Goal: Find specific page/section: Find specific page/section

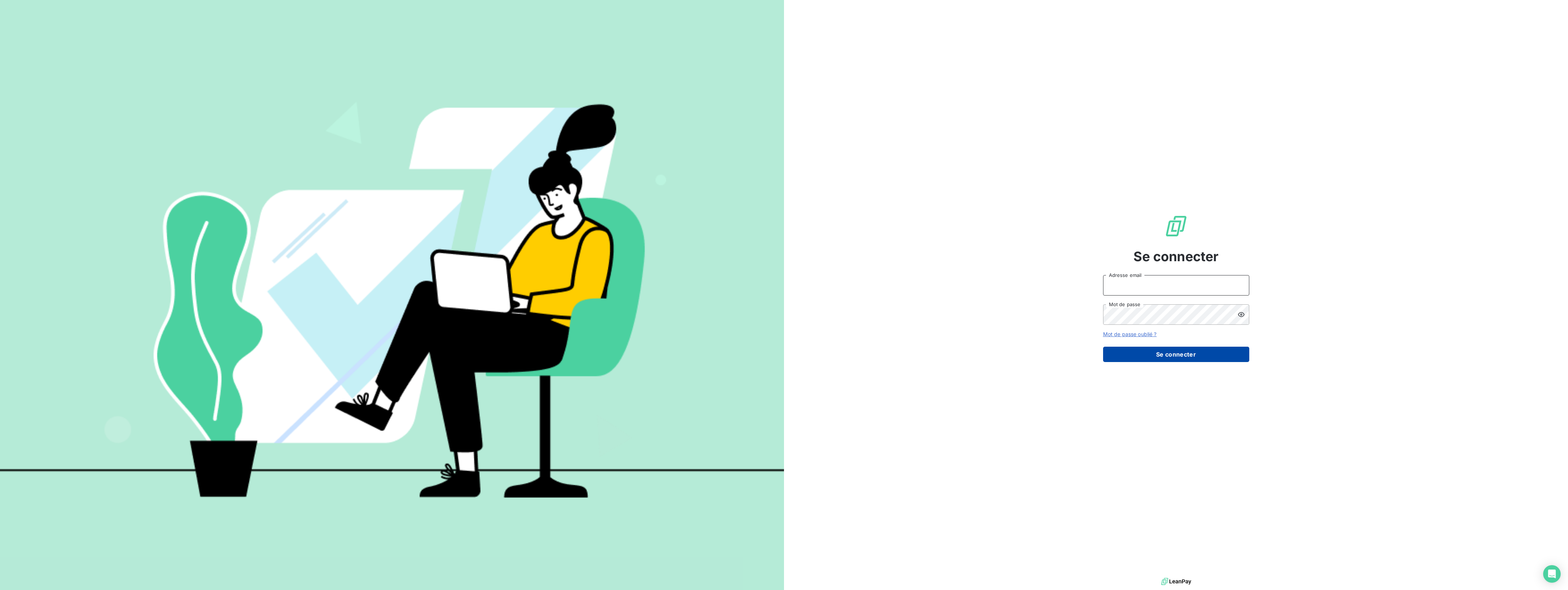
type input "[EMAIL_ADDRESS][DOMAIN_NAME]"
click at [1141, 352] on button "Se connecter" at bounding box center [1176, 354] width 146 height 15
click at [1146, 358] on button "Se connecter" at bounding box center [1176, 354] width 146 height 15
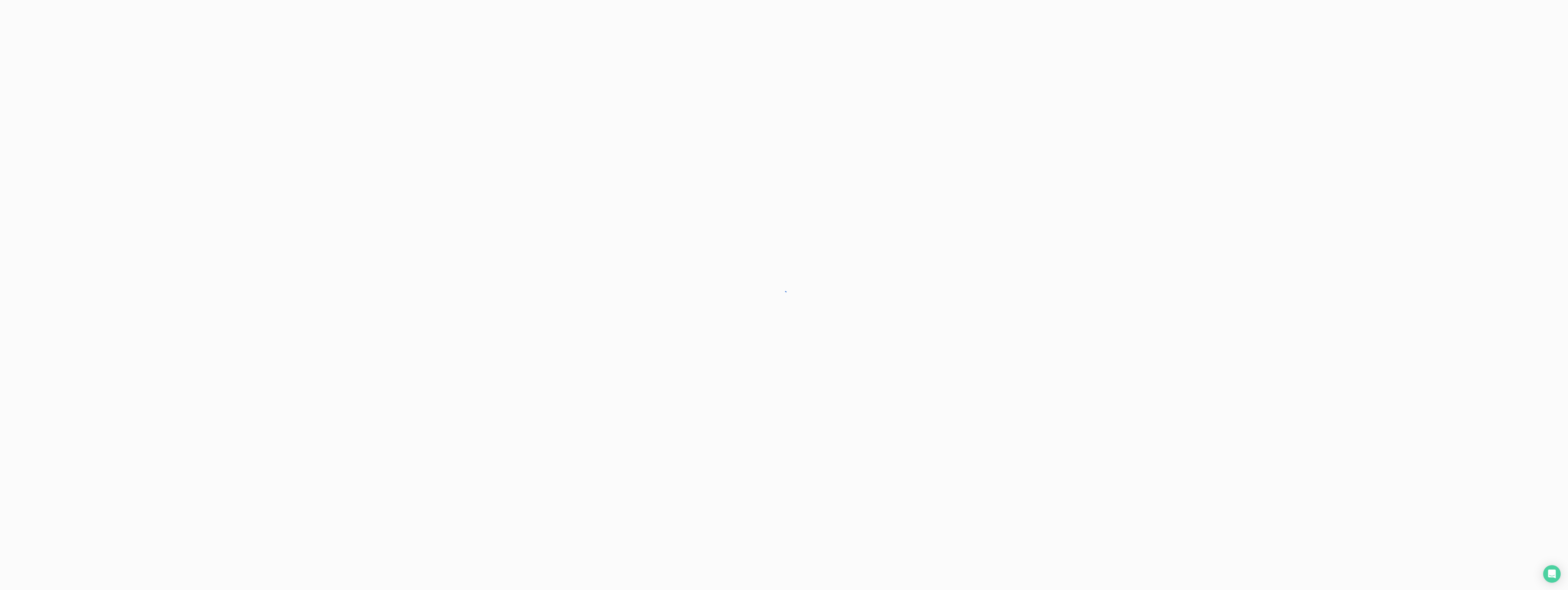
click at [1145, 358] on div at bounding box center [784, 295] width 1568 height 590
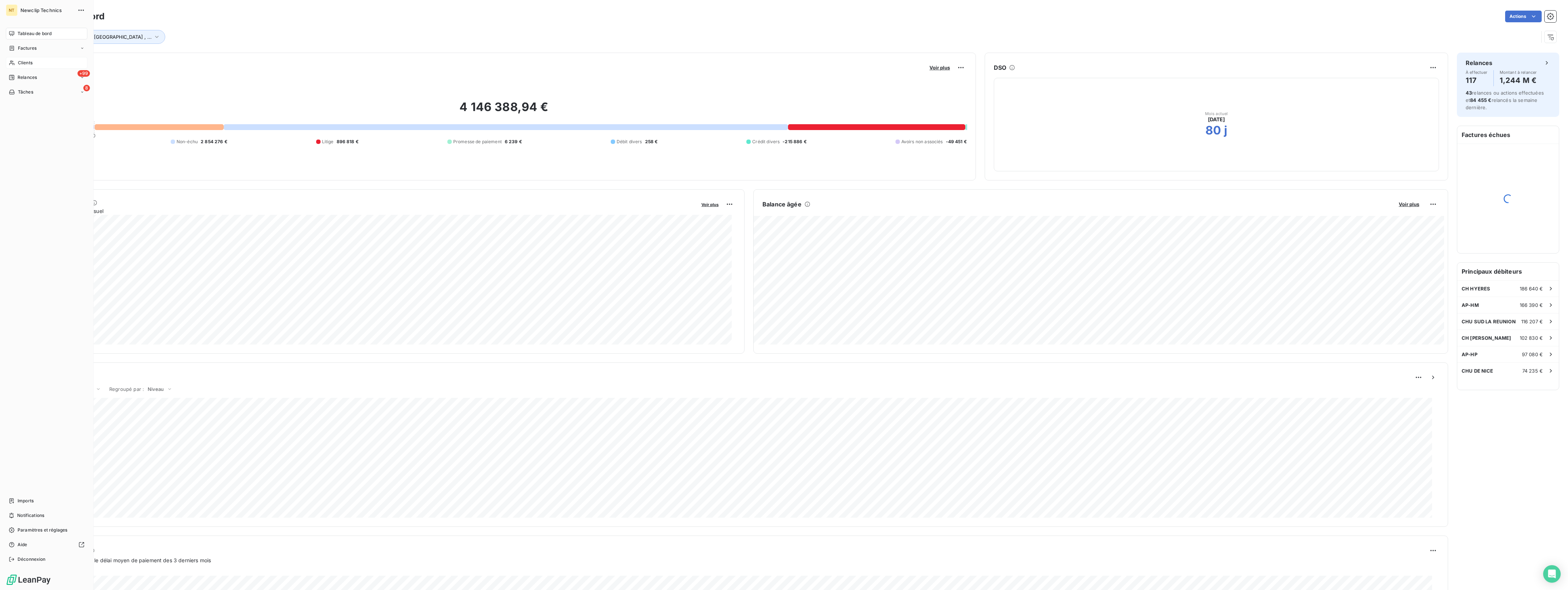
click at [22, 65] on span "Clients" at bounding box center [25, 63] width 14 height 6
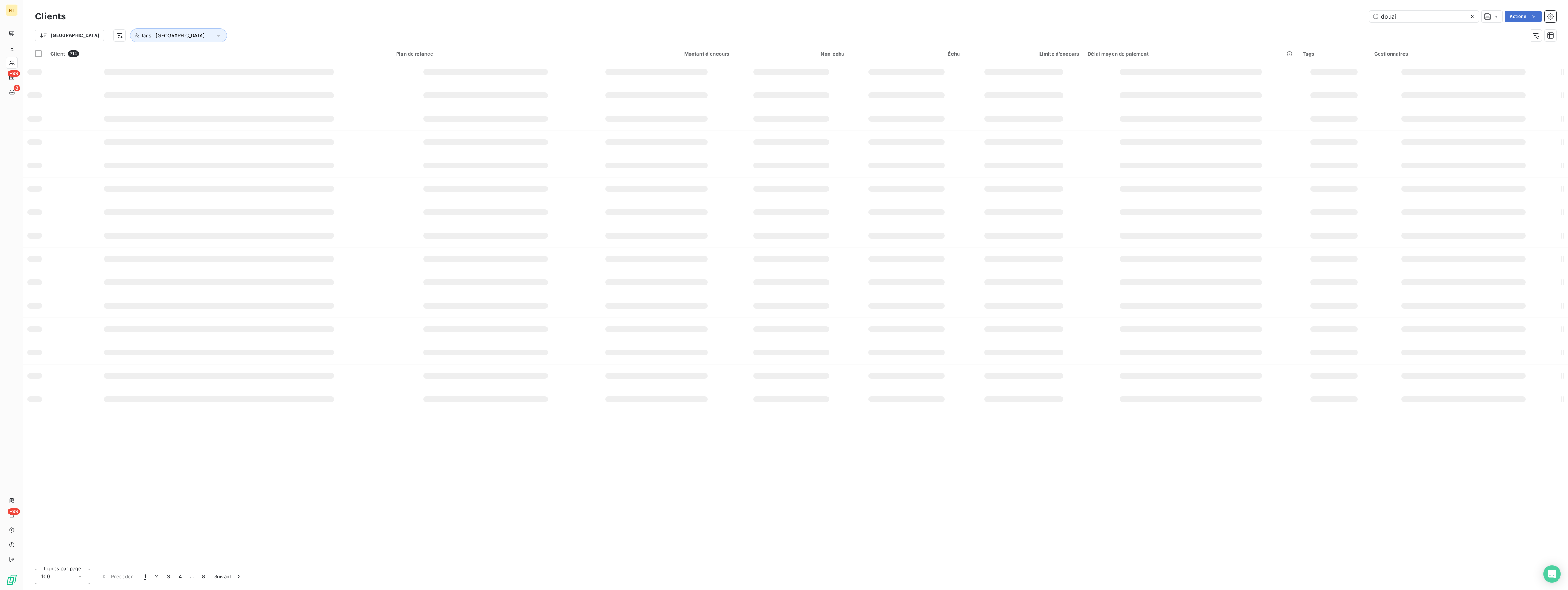
type input "douai"
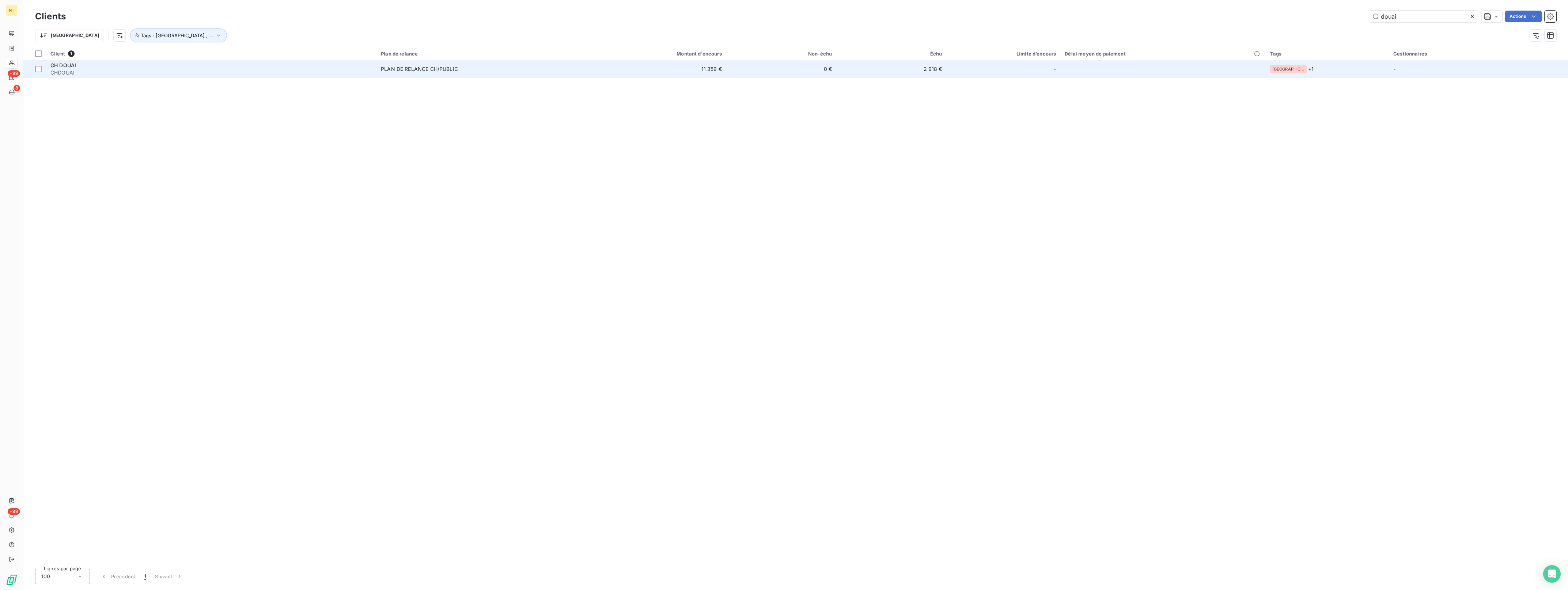
click at [393, 72] on div "PLAN DE RELANCE CH/PUBLIC" at bounding box center [419, 69] width 77 height 7
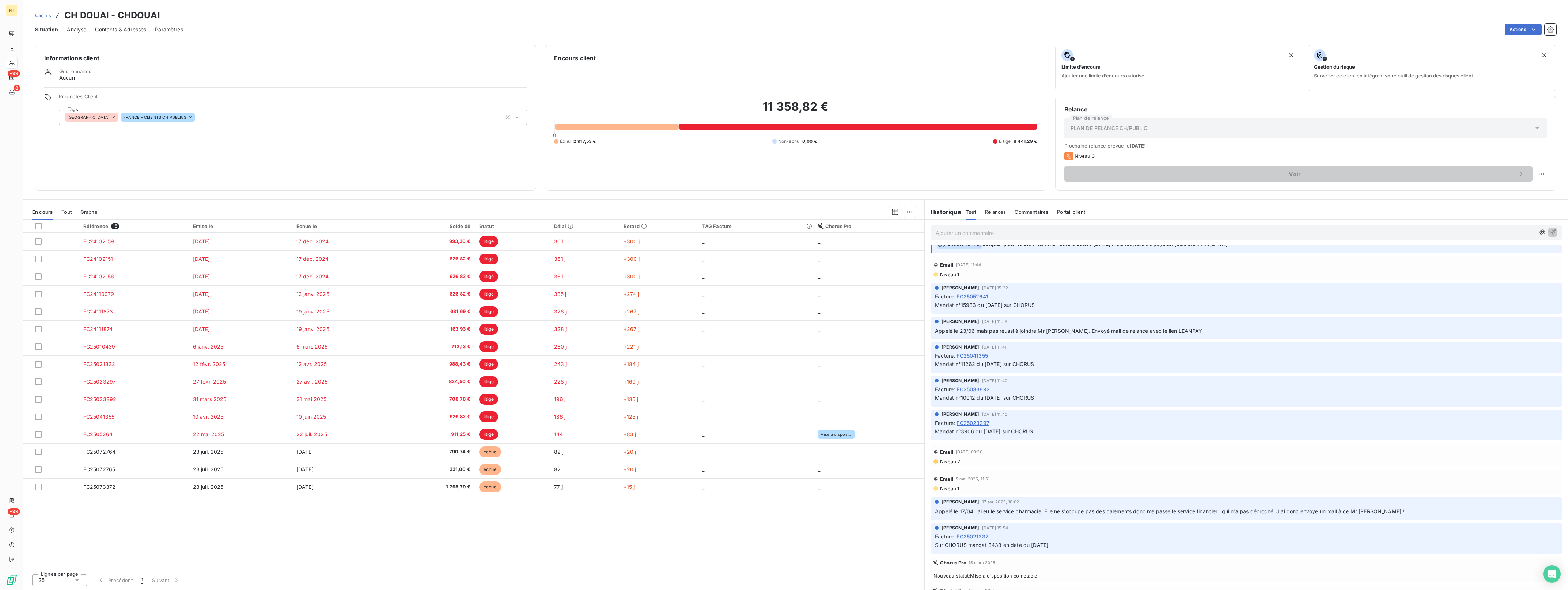
scroll to position [91, 0]
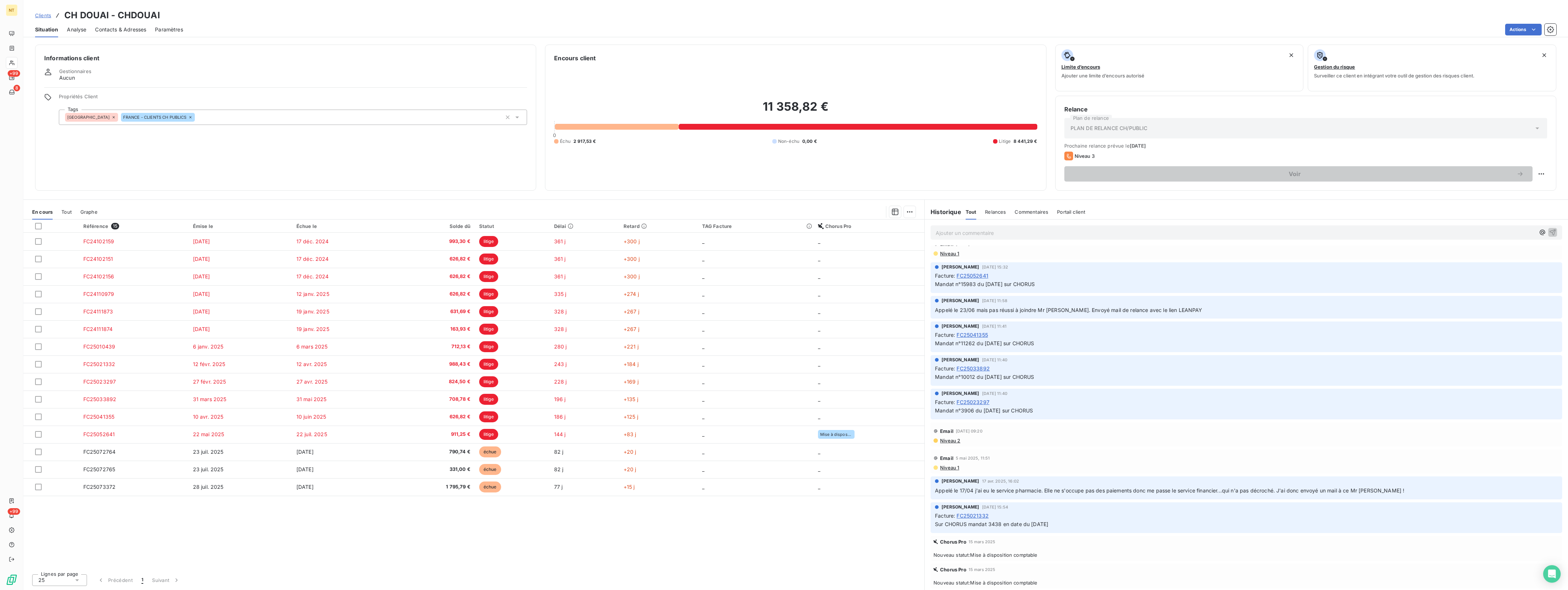
click at [940, 442] on span "Niveau 2" at bounding box center [950, 440] width 21 height 6
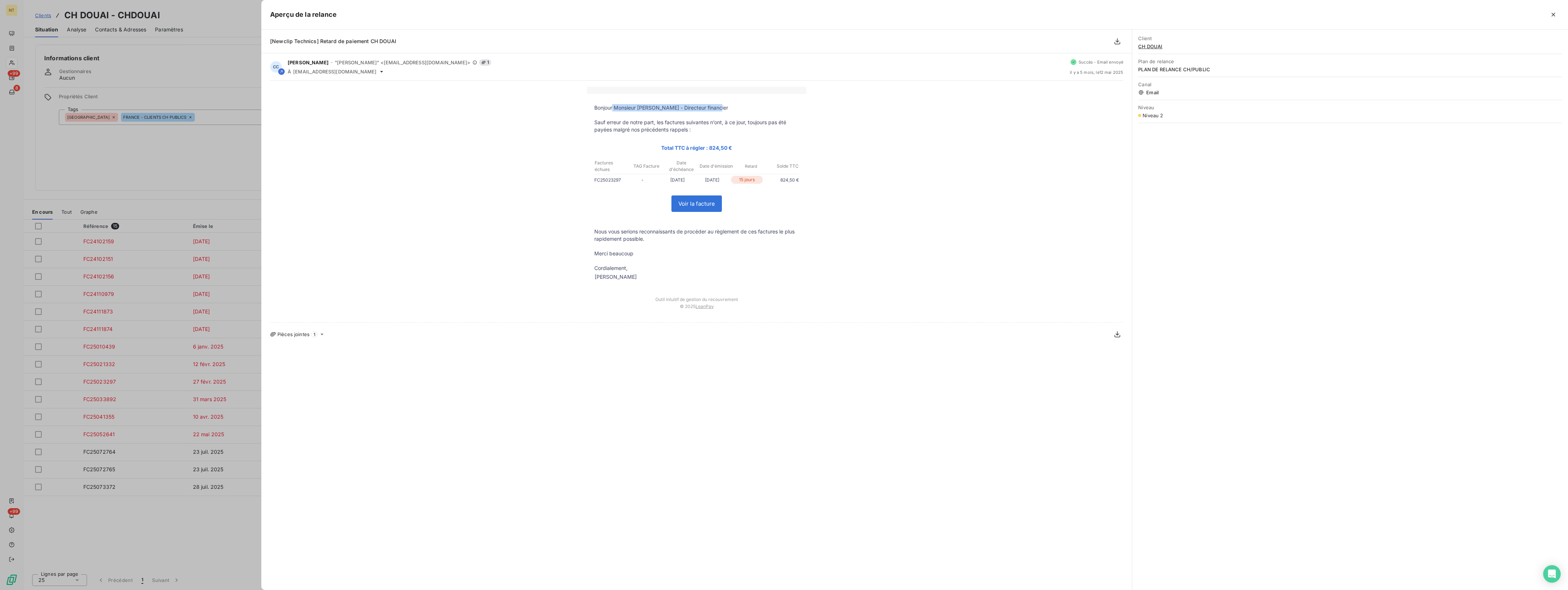
drag, startPoint x: 722, startPoint y: 107, endPoint x: 613, endPoint y: 108, distance: 109.0
click at [613, 108] on p "Bonjour Monsieur [PERSON_NAME] - Directeur financier" at bounding box center [697, 107] width 204 height 7
drag, startPoint x: 613, startPoint y: 108, endPoint x: 621, endPoint y: 110, distance: 8.2
copy p "Monsieur [PERSON_NAME] - Directeur financier"
